Goal: Find specific page/section

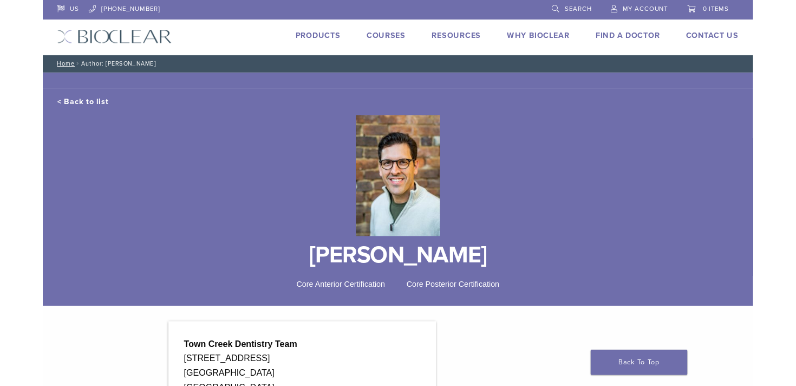
scroll to position [171, 0]
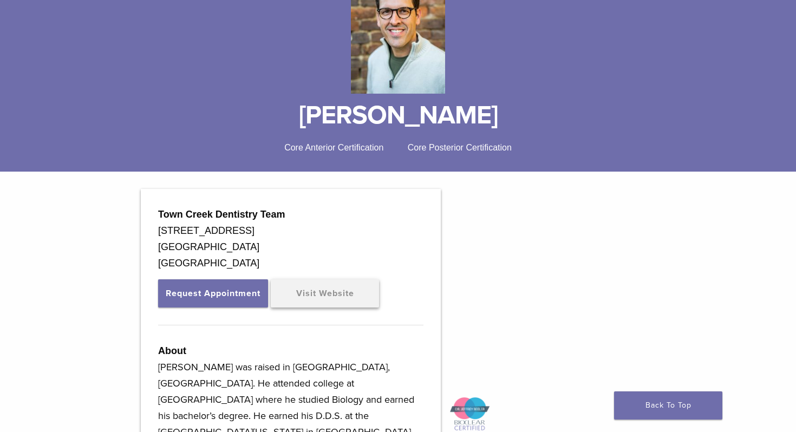
click at [321, 292] on link "Visit Website" at bounding box center [325, 293] width 108 height 28
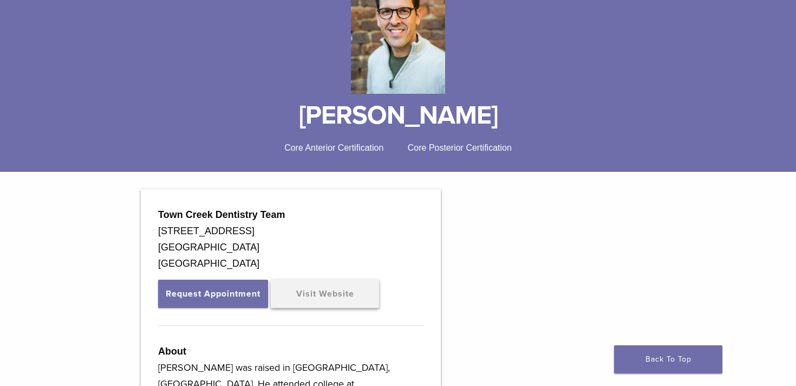
click at [329, 302] on link "Visit Website" at bounding box center [325, 293] width 108 height 28
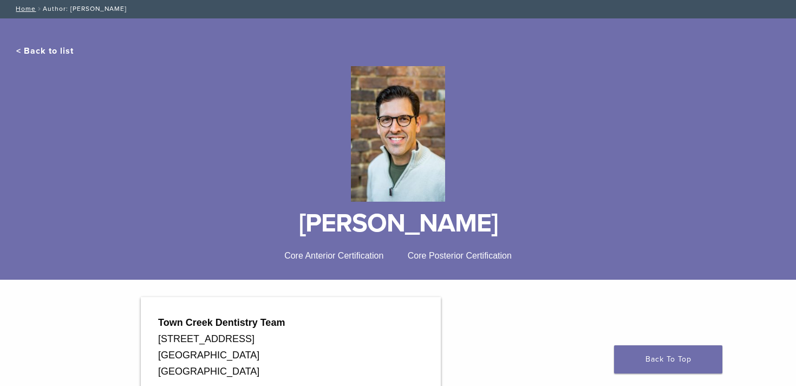
scroll to position [0, 0]
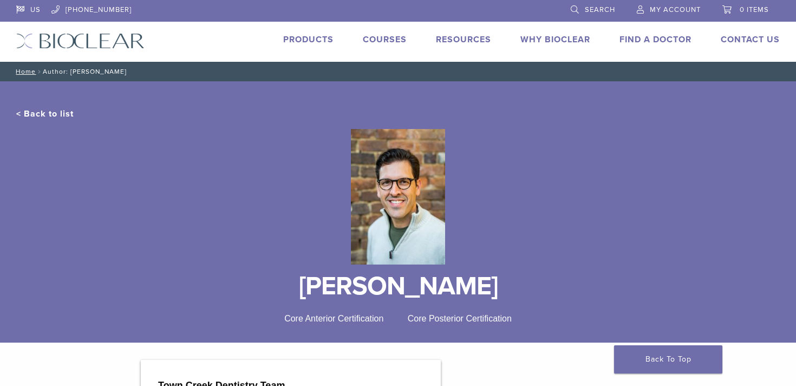
click at [45, 112] on link "< Back to list" at bounding box center [44, 113] width 57 height 11
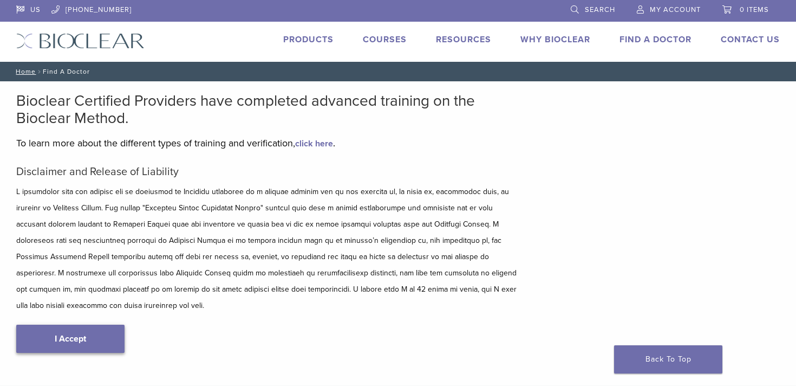
click at [61, 324] on link "I Accept" at bounding box center [70, 338] width 108 height 28
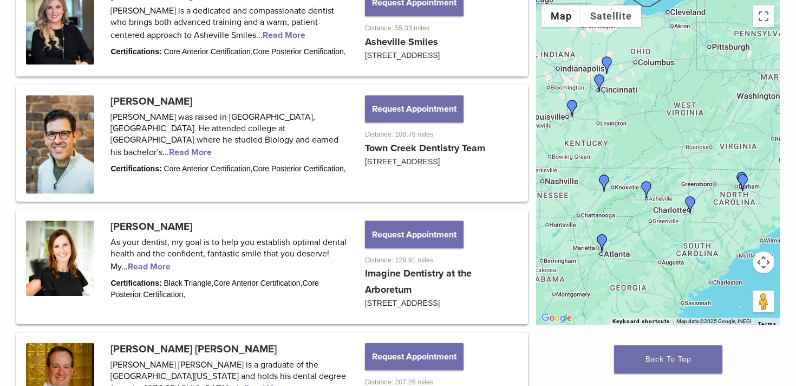
scroll to position [620, 0]
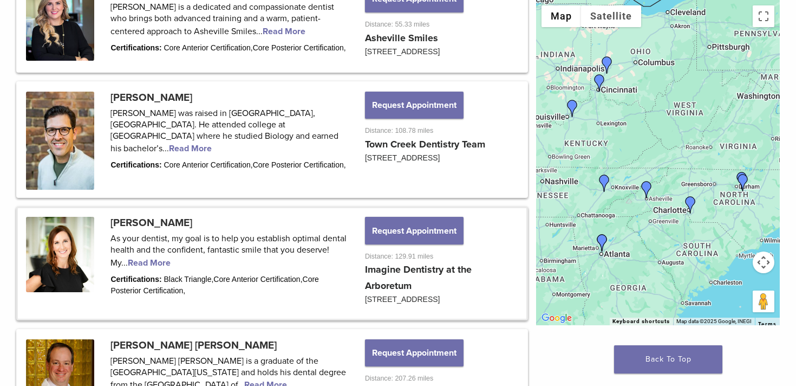
click at [319, 268] on link at bounding box center [272, 263] width 508 height 110
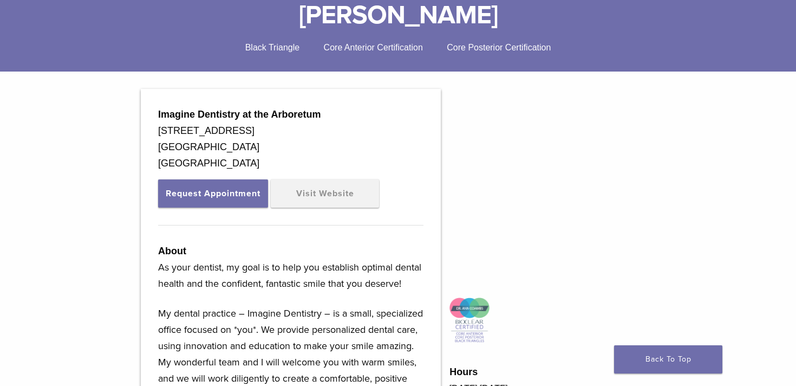
scroll to position [335, 0]
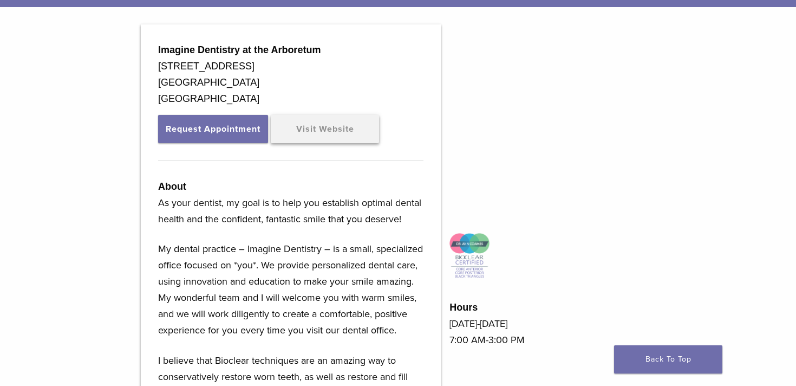
click at [330, 129] on link "Visit Website" at bounding box center [325, 129] width 108 height 28
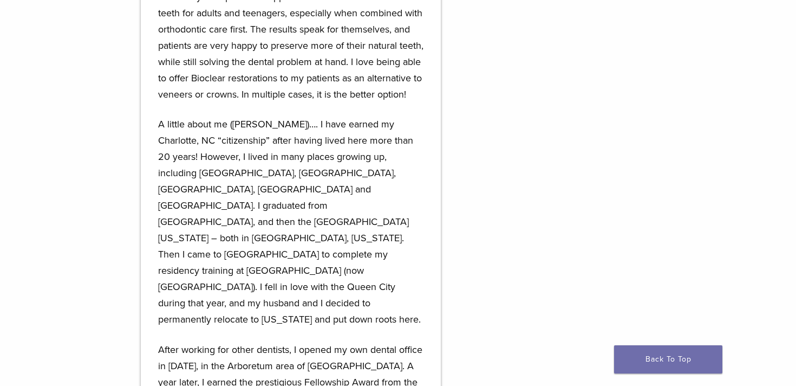
scroll to position [712, 0]
